Goal: Task Accomplishment & Management: Manage account settings

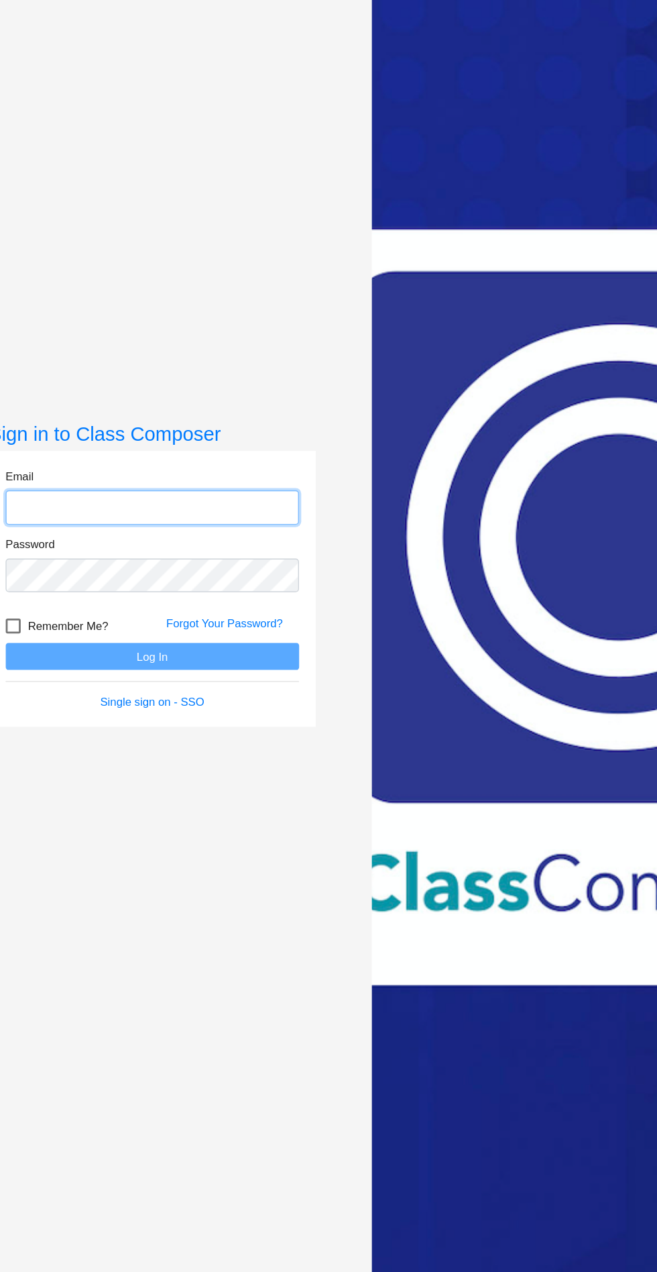
scroll to position [4, 0]
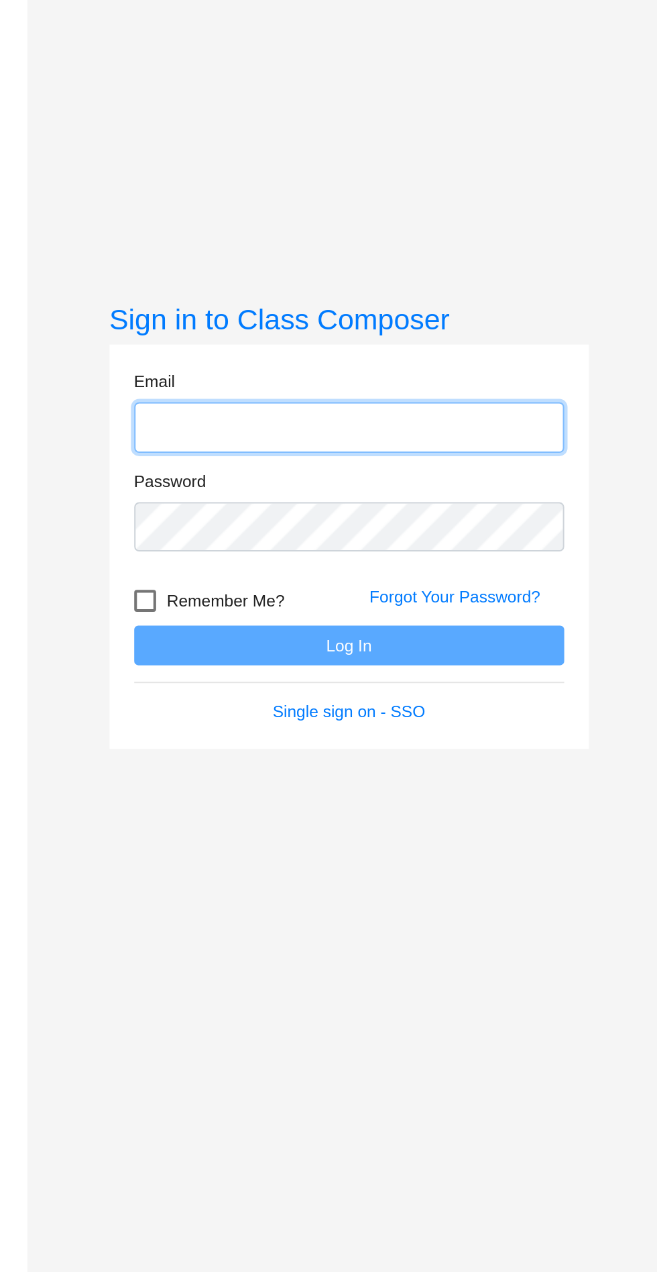
click at [151, 592] on input "email" at bounding box center [171, 579] width 211 height 25
type input "[EMAIL_ADDRESS][DOMAIN_NAME]"
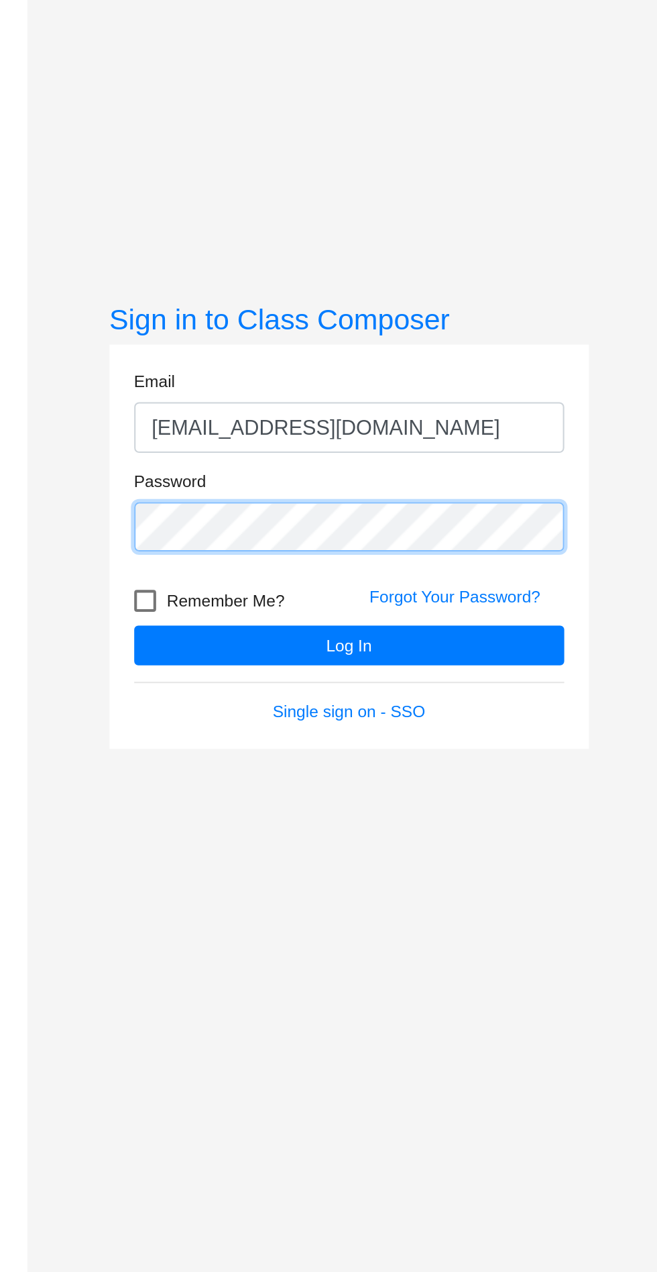
scroll to position [19, 0]
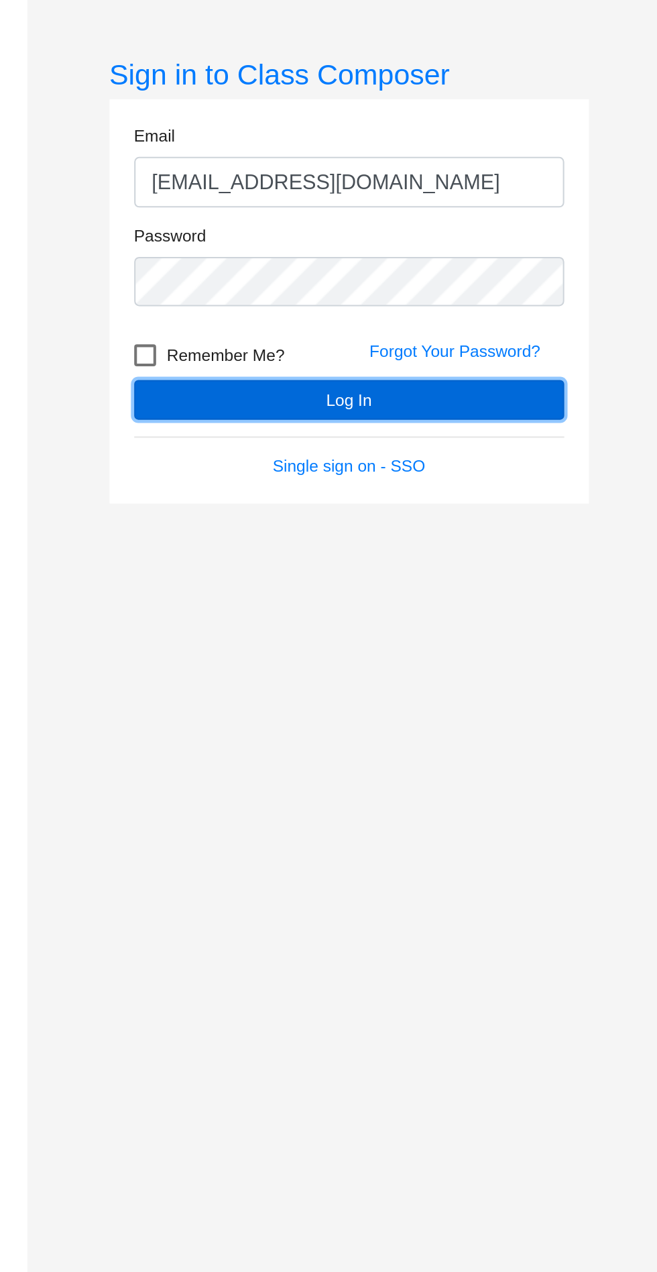
click at [219, 680] on button "Log In" at bounding box center [171, 670] width 211 height 19
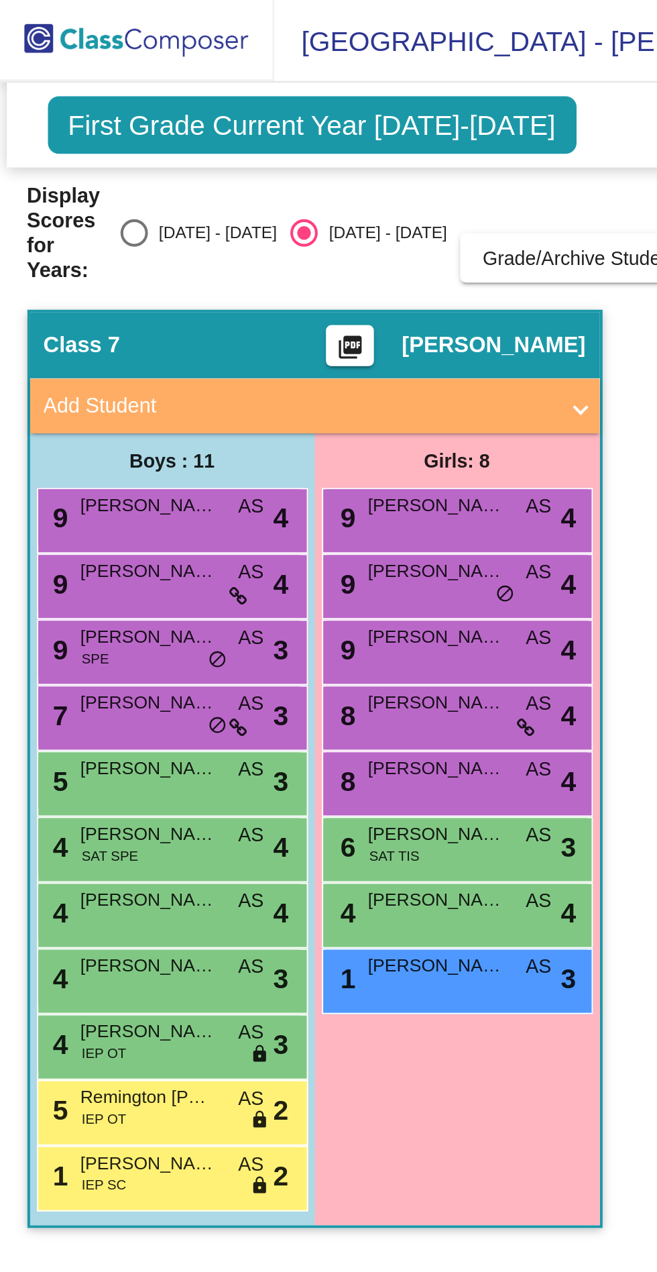
click at [242, 62] on span "First Grade Current Year [DATE]-[DATE]" at bounding box center [152, 61] width 259 height 28
click at [67, 116] on div "Select an option" at bounding box center [65, 113] width 13 height 13
click at [66, 121] on input "[DATE] - [DATE]" at bounding box center [65, 121] width 1 height 1
radio input "true"
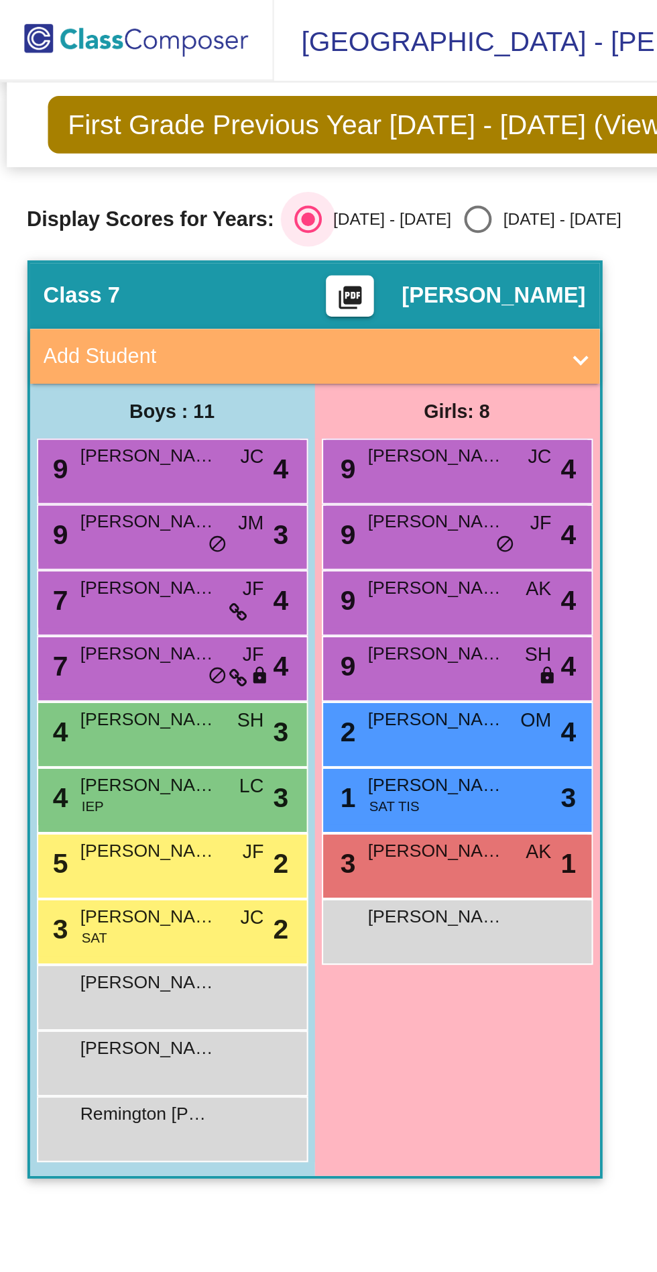
click at [227, 108] on div "Select an option" at bounding box center [233, 107] width 13 height 13
click at [233, 114] on input "[DATE] - [DATE]" at bounding box center [233, 114] width 1 height 1
radio input "true"
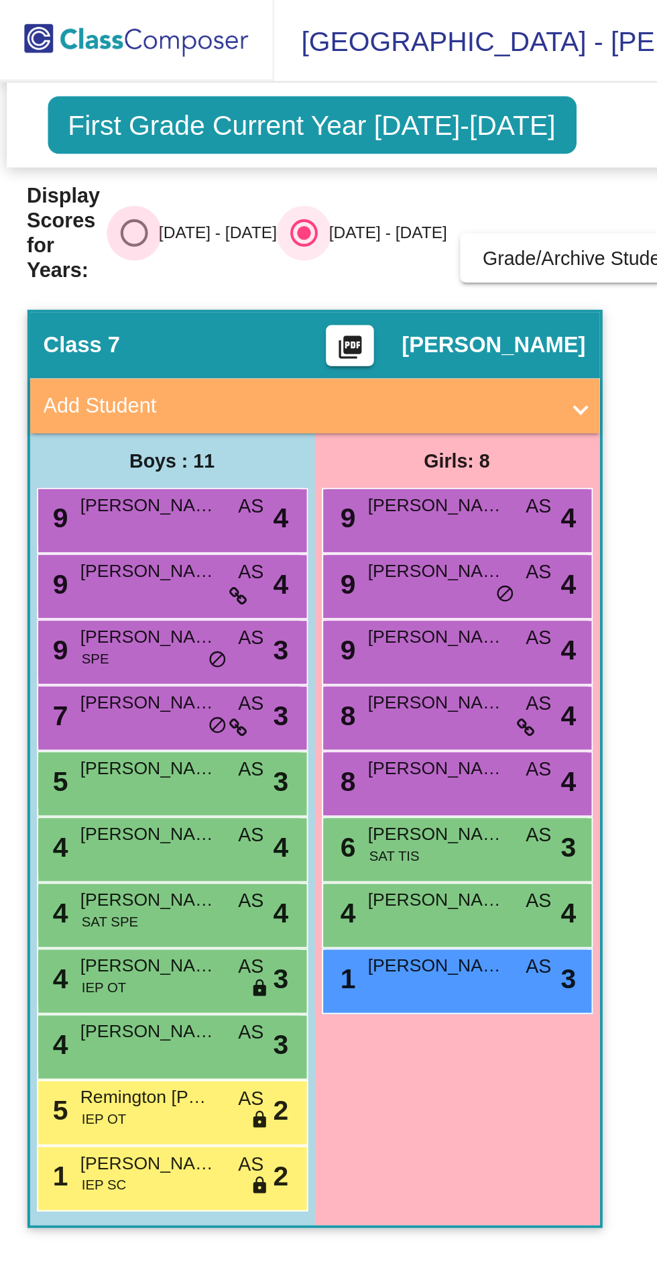
click at [68, 119] on div "Select an option" at bounding box center [65, 113] width 13 height 13
click at [66, 121] on input "[DATE] - [DATE]" at bounding box center [65, 121] width 1 height 1
radio input "true"
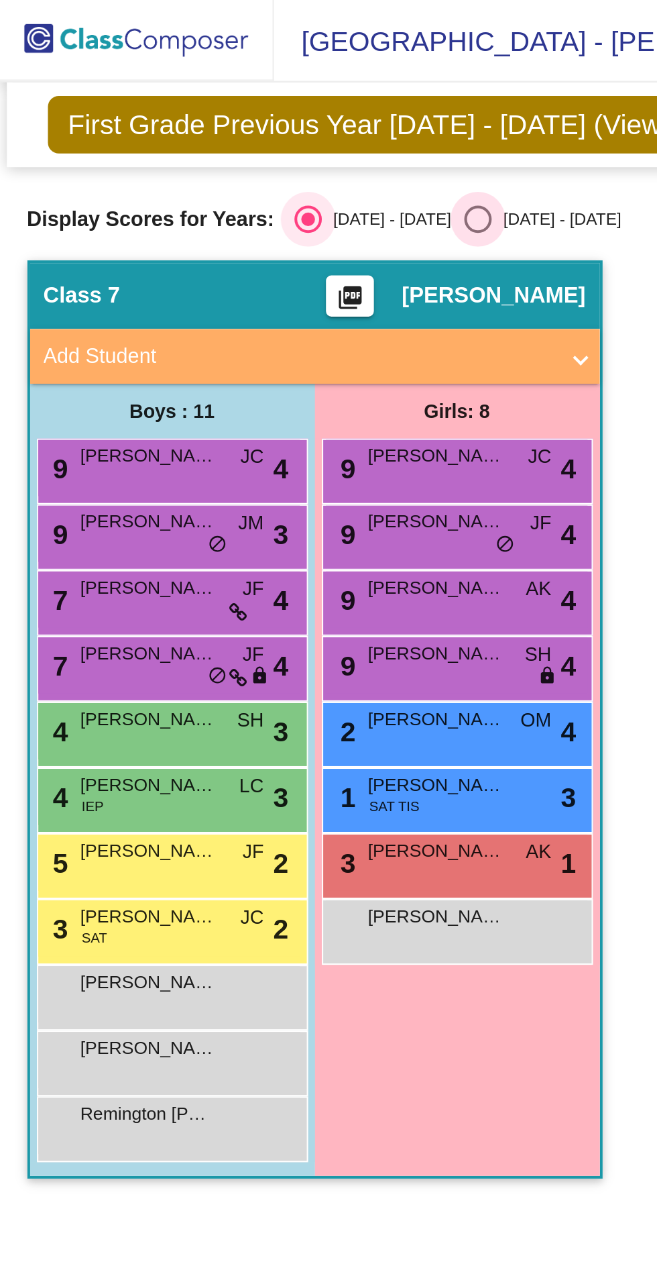
click at [234, 107] on div "Select an option" at bounding box center [234, 107] width 0 height 0
click at [233, 114] on input "[DATE] - [DATE]" at bounding box center [233, 114] width 1 height 1
radio input "true"
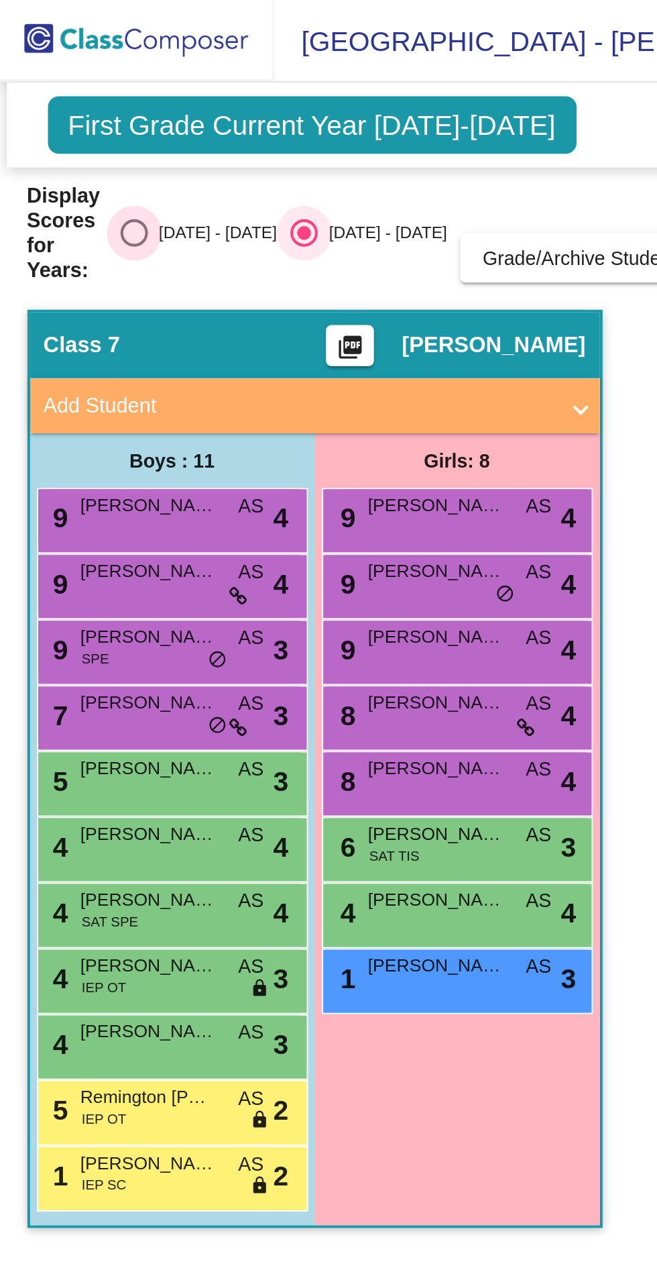
click at [64, 114] on div "Select an option" at bounding box center [65, 113] width 13 height 13
click at [65, 121] on input "[DATE] - [DATE]" at bounding box center [65, 121] width 1 height 1
radio input "true"
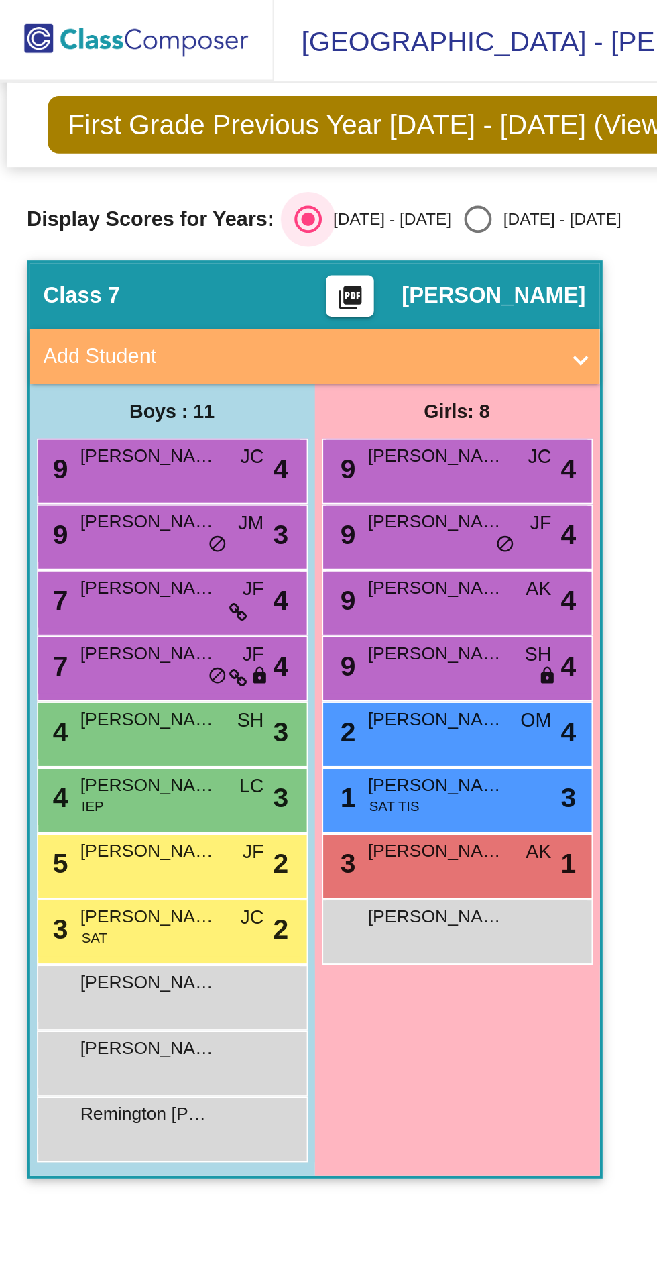
click at [234, 107] on div "Select an option" at bounding box center [234, 107] width 0 height 0
click at [233, 114] on input "[DATE] - [DATE]" at bounding box center [233, 114] width 1 height 1
radio input "true"
